Goal: Find specific page/section

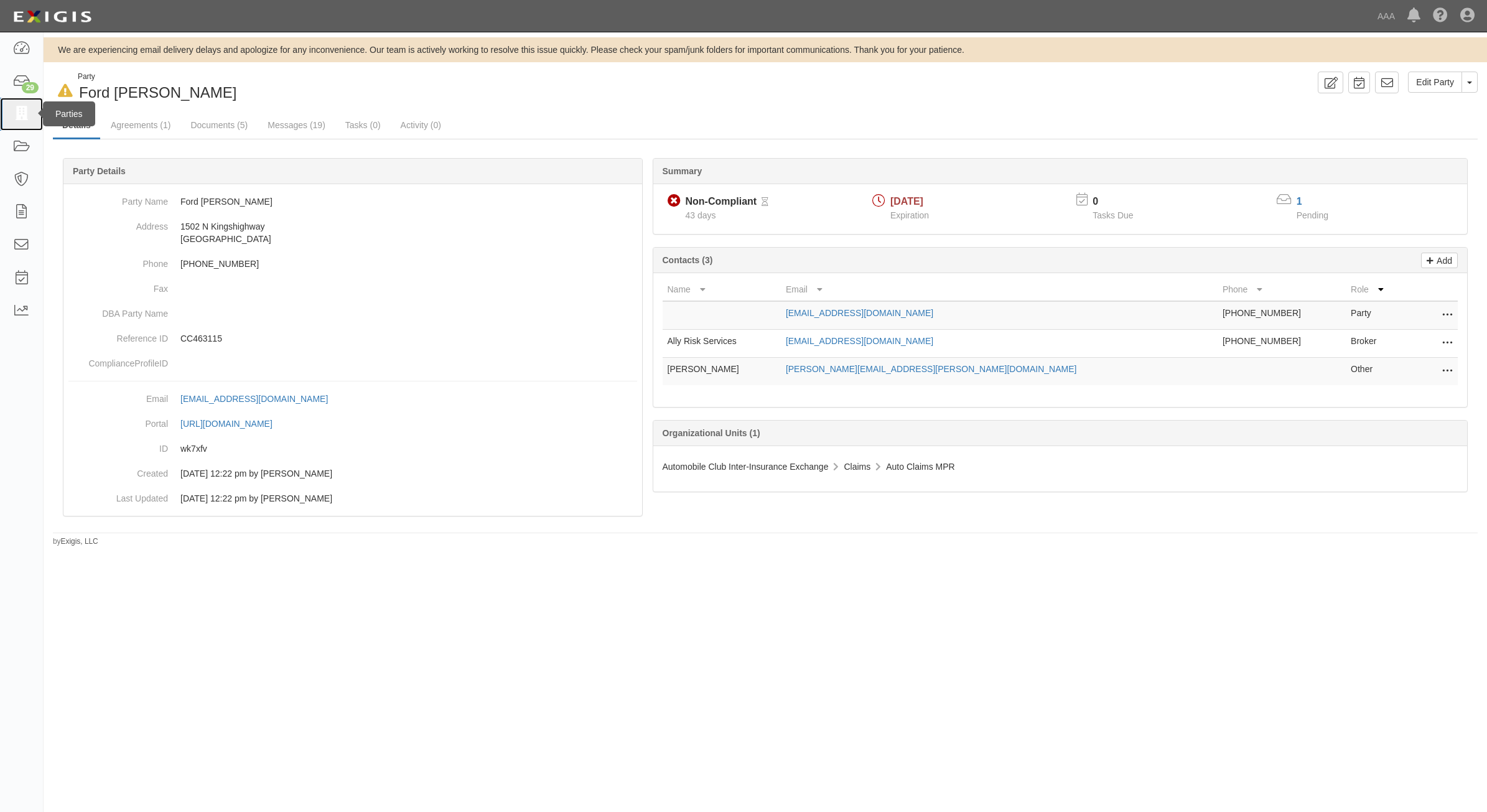
click at [13, 118] on icon at bounding box center [21, 114] width 18 height 14
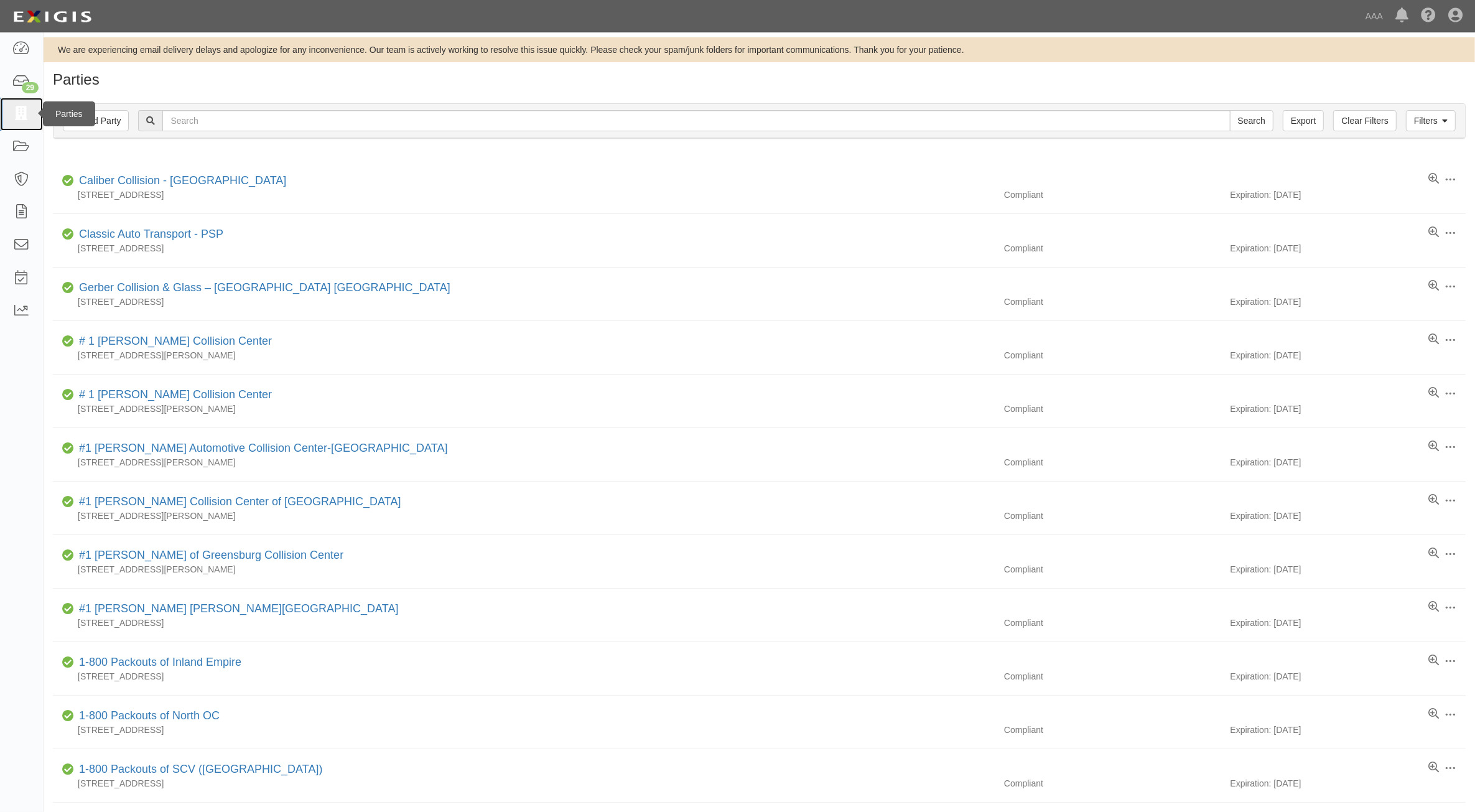
click at [27, 116] on icon at bounding box center [21, 114] width 18 height 14
click at [19, 54] on icon at bounding box center [21, 48] width 18 height 14
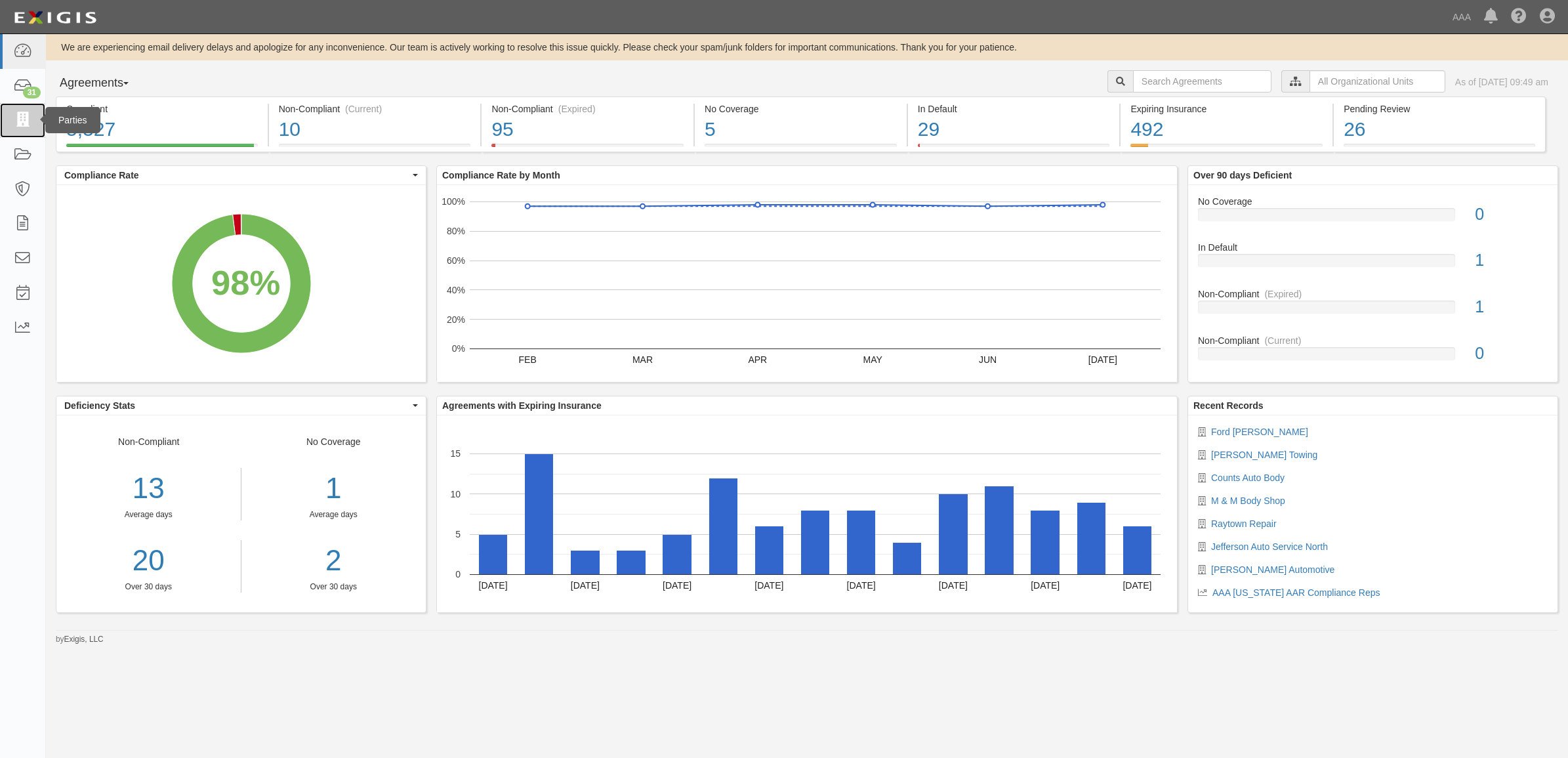
click at [23, 117] on icon at bounding box center [23, 120] width 19 height 15
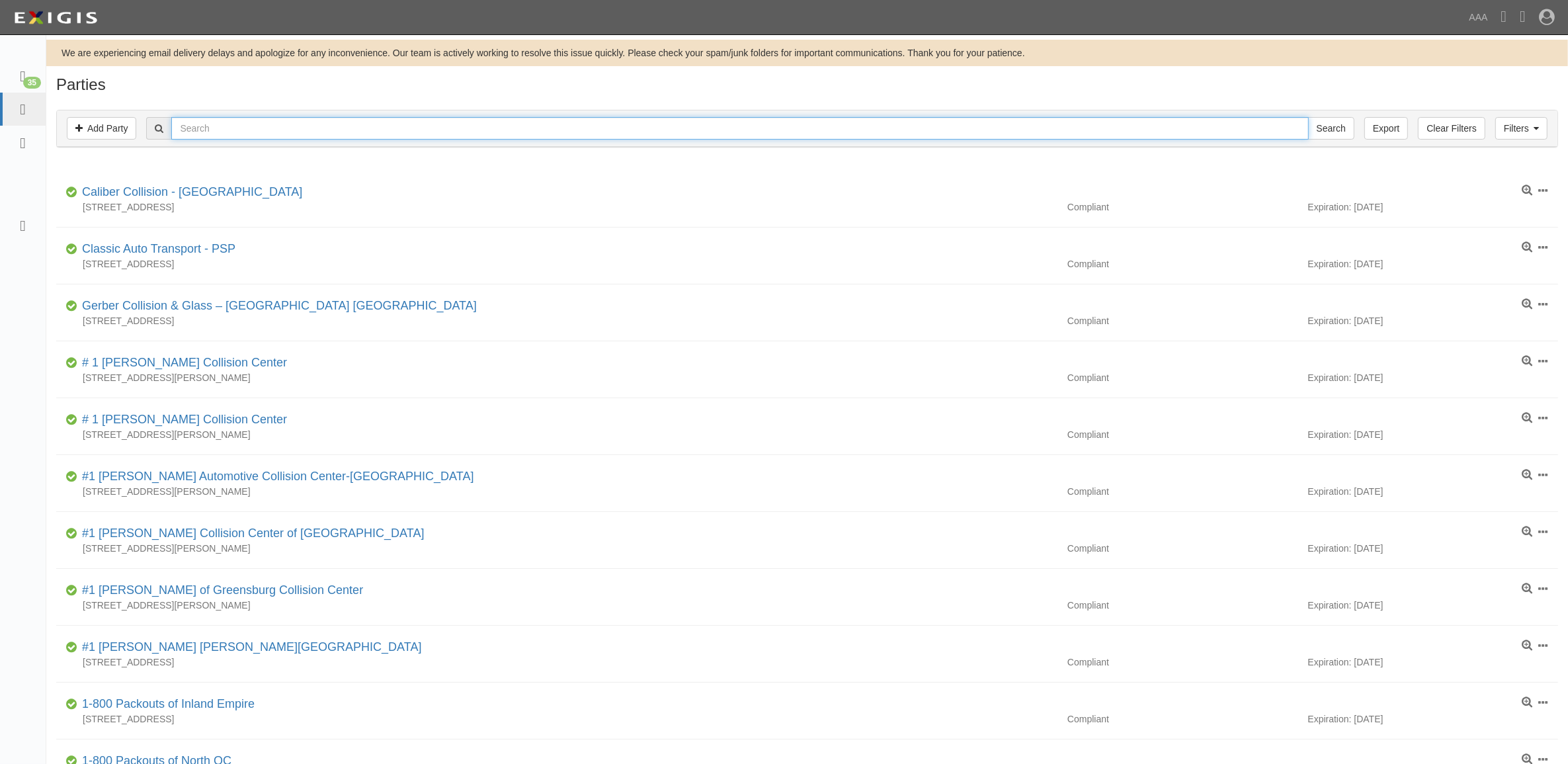
click at [357, 132] on input "text" at bounding box center [740, 128] width 1137 height 23
type input "[PERSON_NAME]"
click at [1308, 117] on input "Search" at bounding box center [1331, 128] width 46 height 23
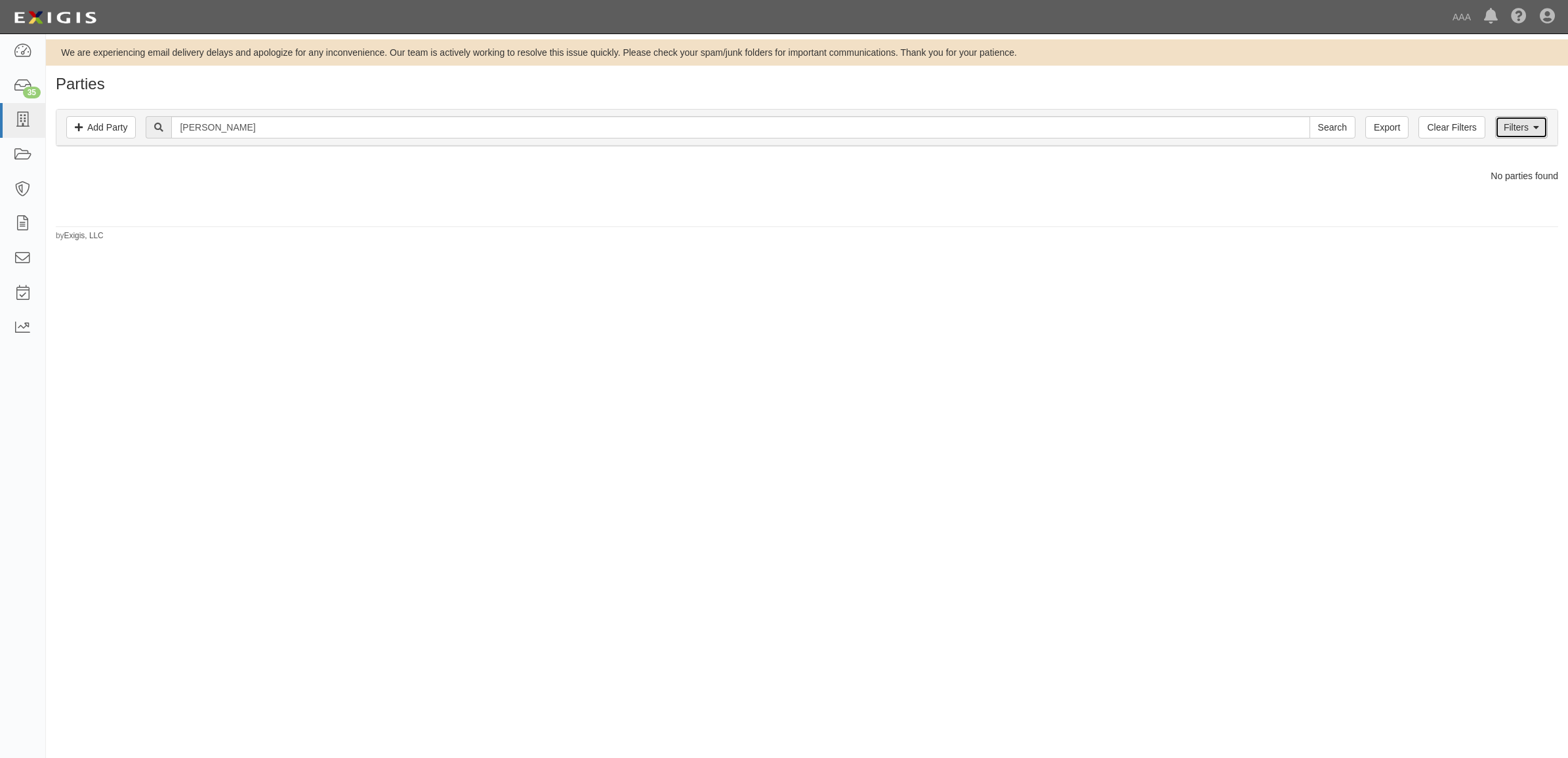
click at [1518, 128] on link "Filters" at bounding box center [1521, 127] width 52 height 23
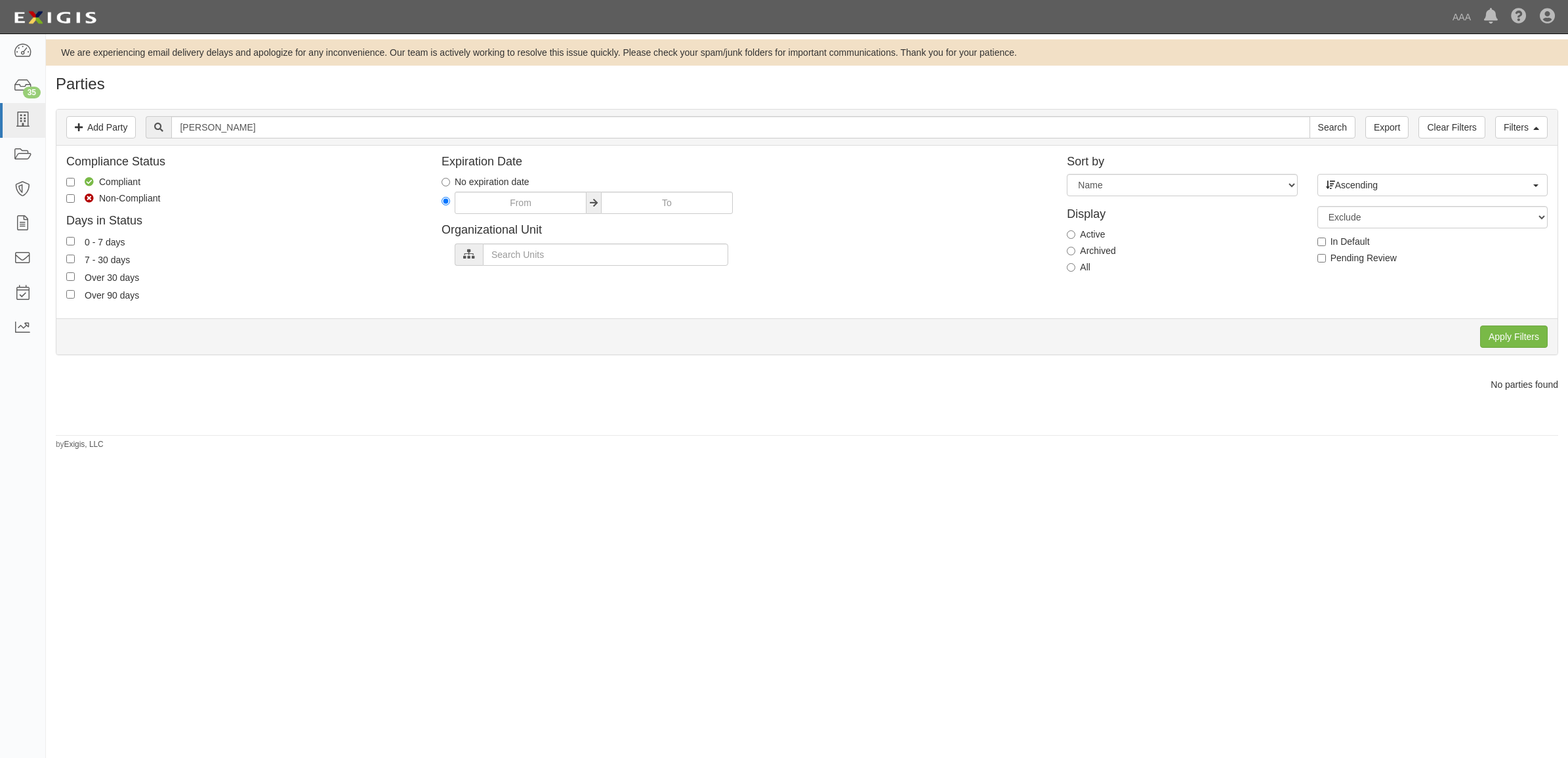
click at [1078, 265] on label "All" at bounding box center [1078, 267] width 23 height 13
click at [1075, 265] on input "All" at bounding box center [1071, 267] width 9 height 9
radio input "true"
click at [1513, 335] on input "Apply Filters" at bounding box center [1514, 336] width 68 height 23
